Goal: Information Seeking & Learning: Check status

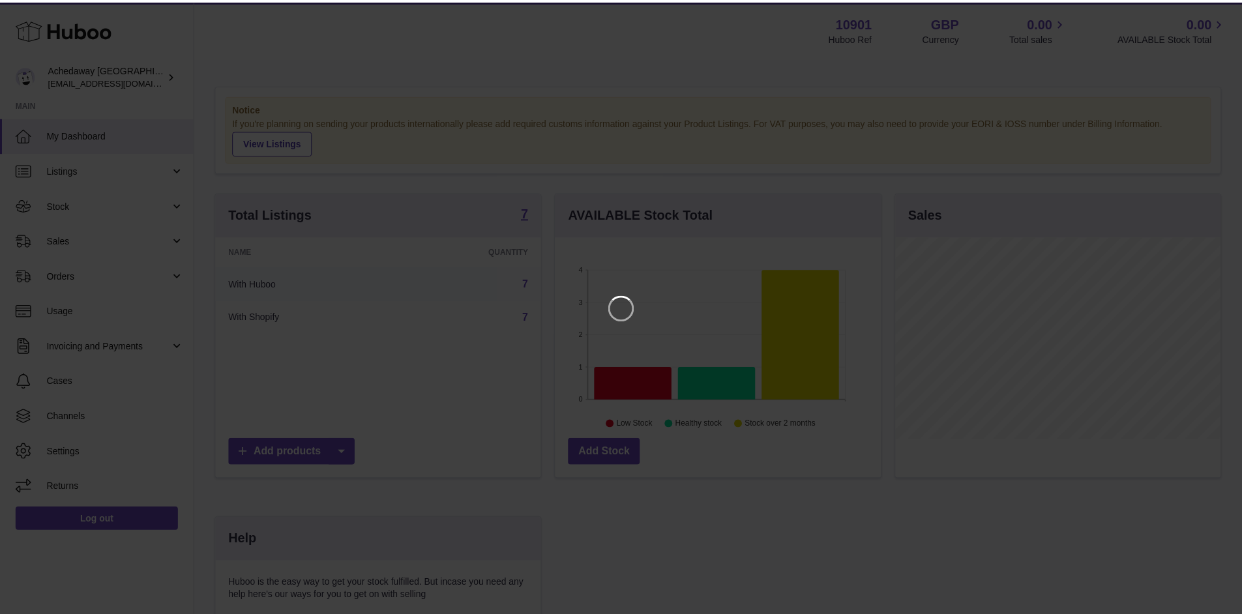
scroll to position [203, 328]
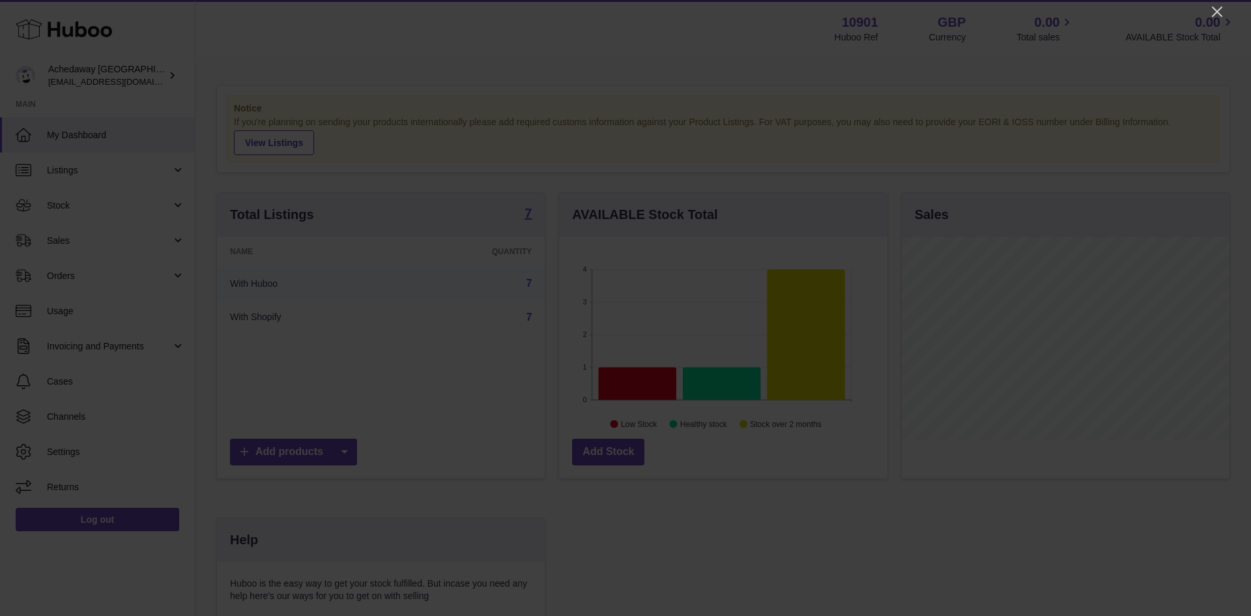
click at [1208, 15] on div at bounding box center [625, 308] width 1251 height 616
click at [1214, 10] on icon "Close" at bounding box center [1218, 12] width 16 height 16
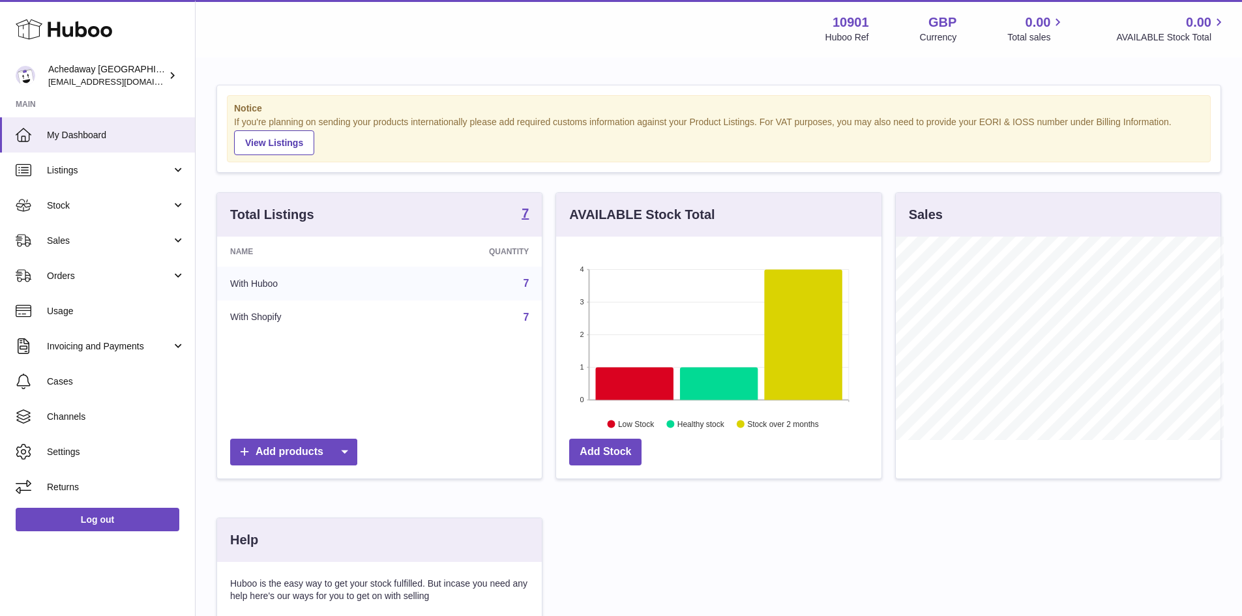
scroll to position [651526, 651405]
click at [86, 249] on link "Sales" at bounding box center [97, 240] width 195 height 35
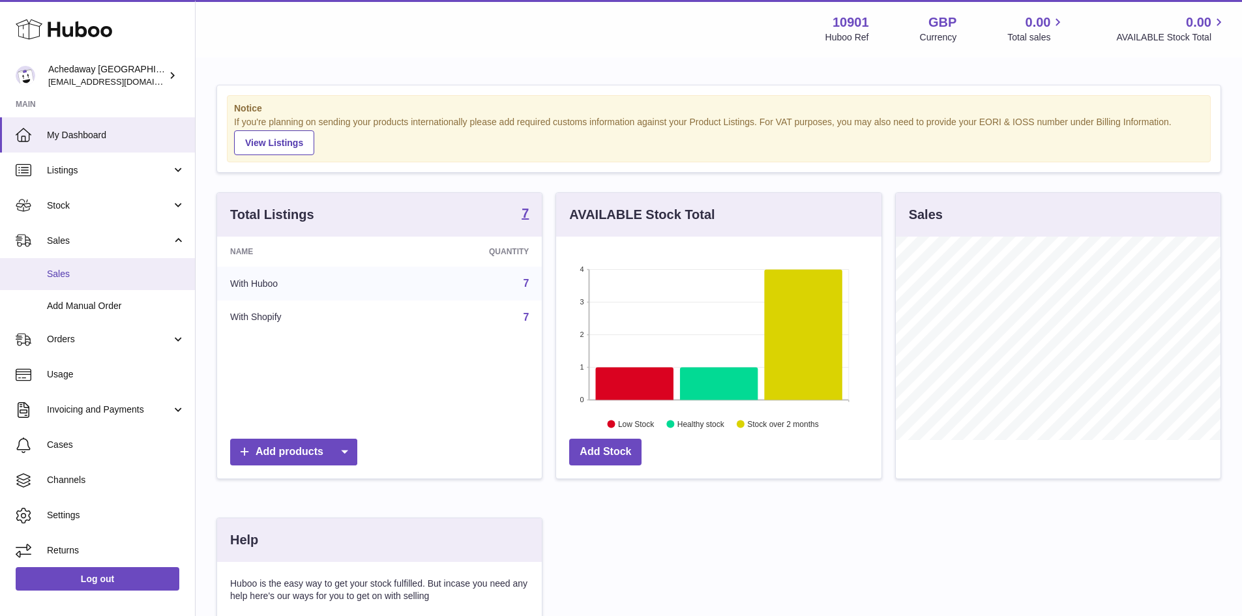
click at [92, 276] on span "Sales" at bounding box center [116, 274] width 138 height 12
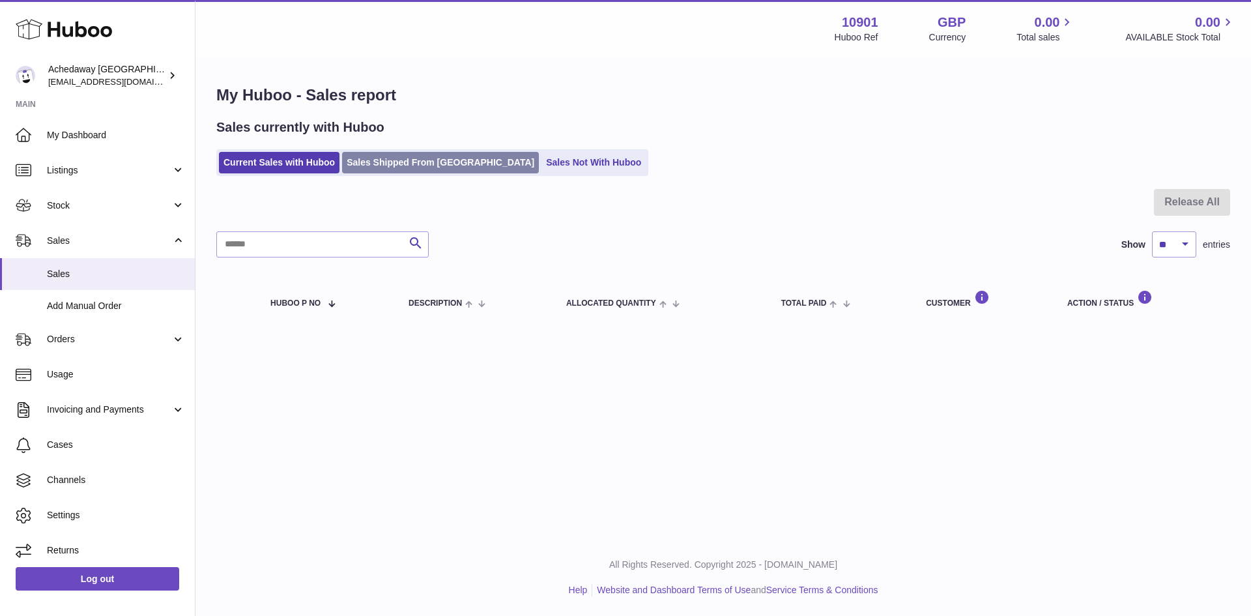
click at [465, 169] on link "Sales Shipped From [GEOGRAPHIC_DATA]" at bounding box center [440, 163] width 197 height 22
click at [491, 175] on ul "Current Sales with Huboo Sales Shipped From Huboo Sales Not With Huboo" at bounding box center [432, 162] width 432 height 27
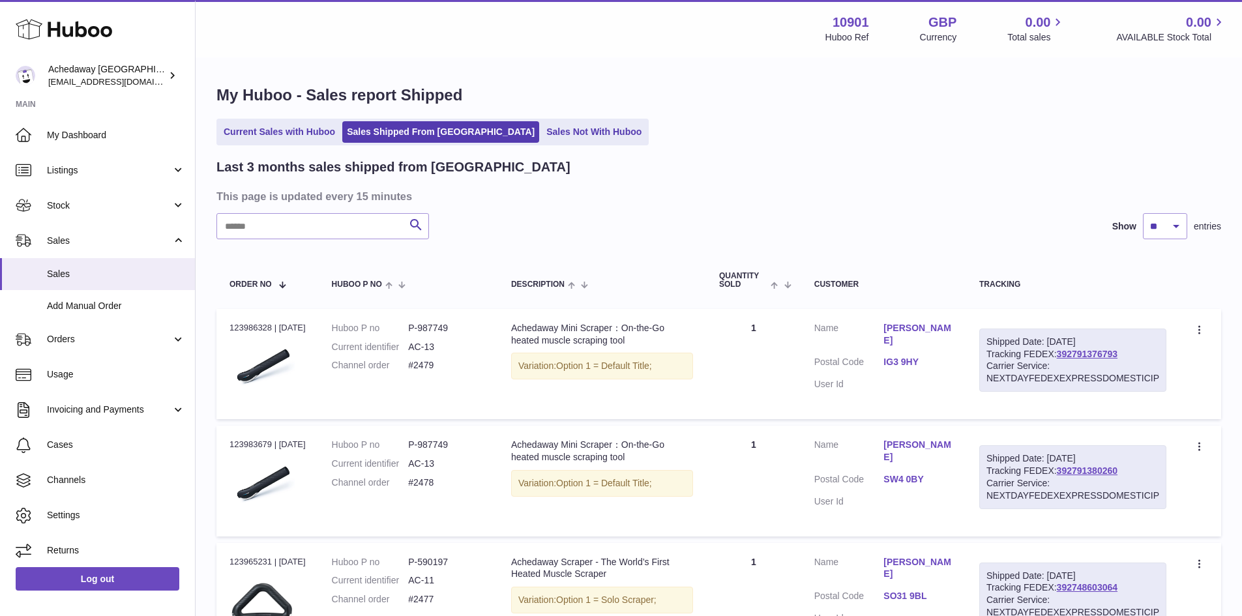
click at [542, 141] on link "Sales Not With Huboo" at bounding box center [594, 132] width 104 height 22
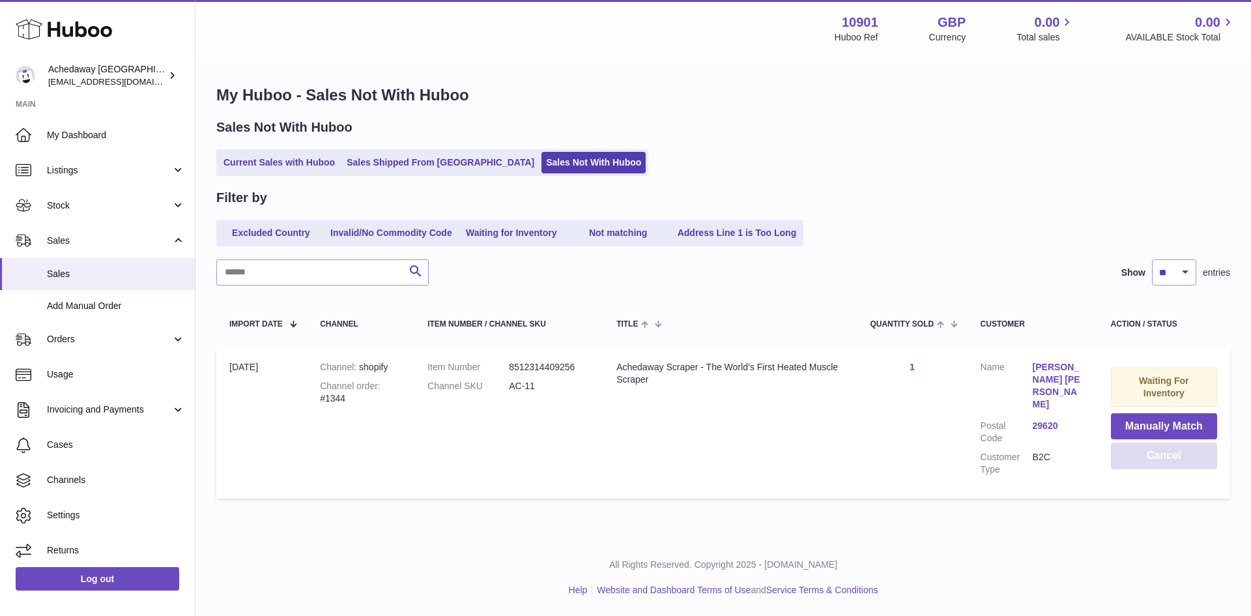
click at [1160, 452] on button "Cancel" at bounding box center [1164, 456] width 106 height 27
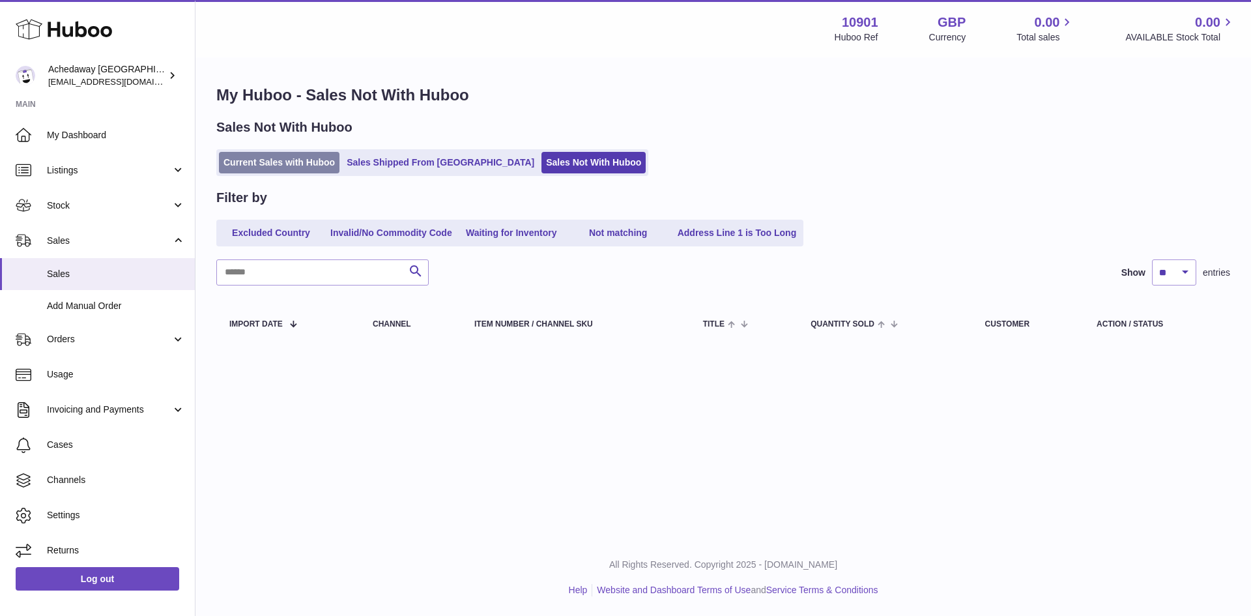
click at [311, 171] on link "Current Sales with Huboo" at bounding box center [279, 163] width 121 height 22
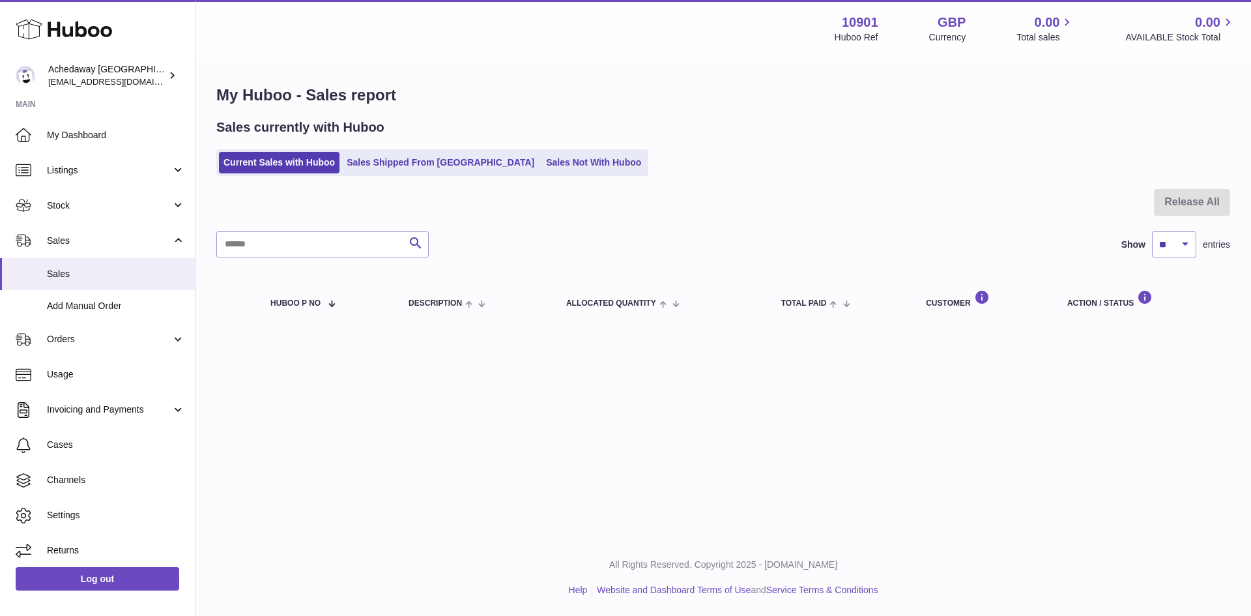
click at [402, 150] on ul "Current Sales with Huboo Sales Shipped From Huboo Sales Not With Huboo" at bounding box center [432, 162] width 432 height 27
click at [405, 153] on ul "Current Sales with Huboo Sales Shipped From Huboo Sales Not With Huboo" at bounding box center [432, 162] width 432 height 27
click at [388, 158] on link "Sales Shipped From [GEOGRAPHIC_DATA]" at bounding box center [440, 163] width 197 height 22
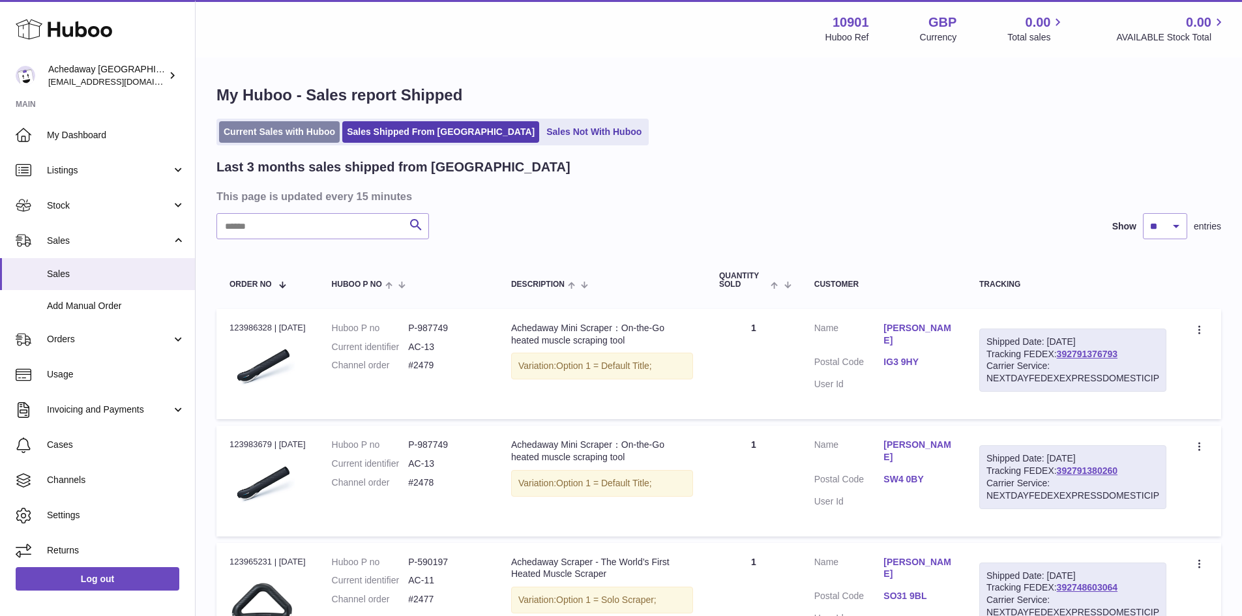
click at [239, 136] on link "Current Sales with Huboo" at bounding box center [279, 132] width 121 height 22
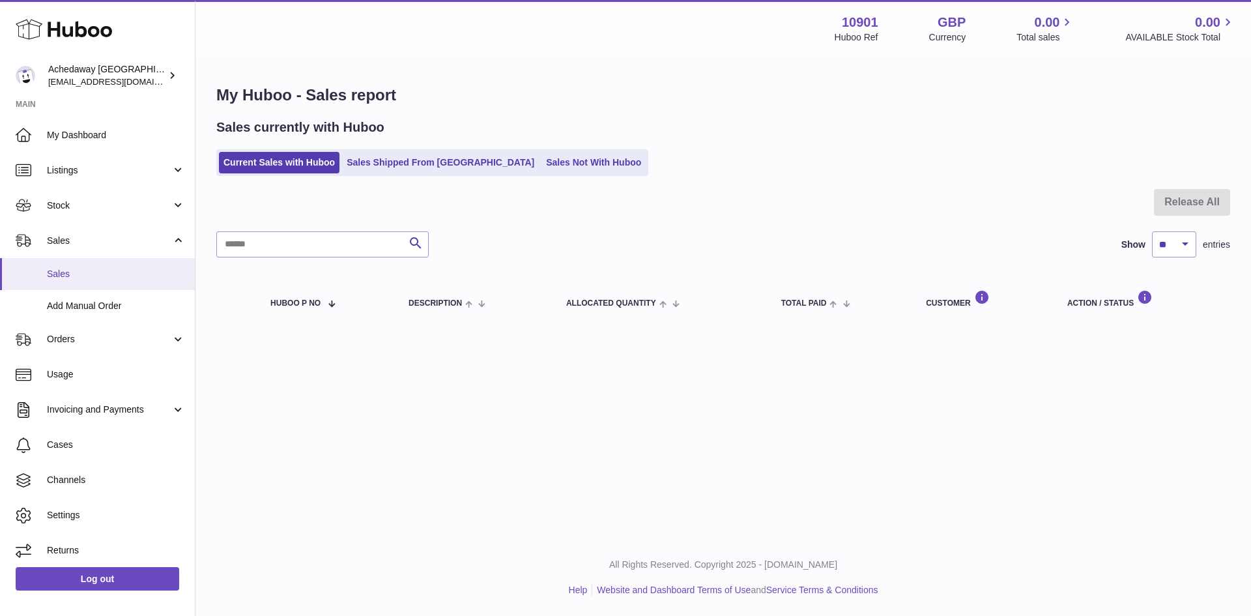
click at [74, 267] on link "Sales" at bounding box center [97, 274] width 195 height 32
click at [108, 129] on span "My Dashboard" at bounding box center [116, 135] width 138 height 12
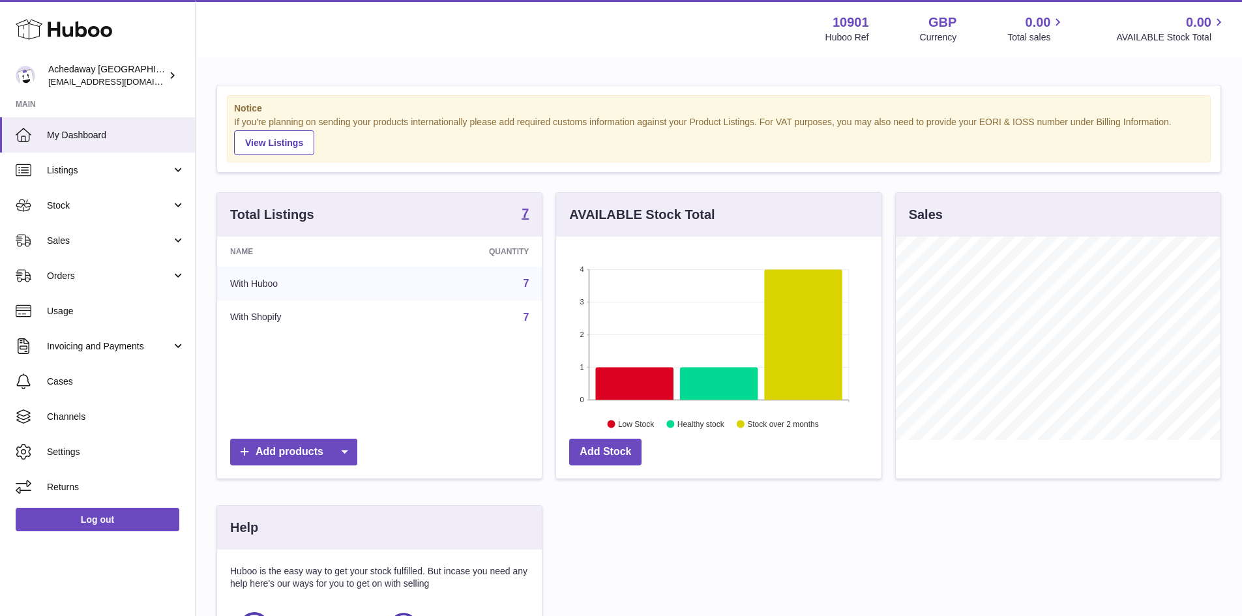
scroll to position [203, 325]
